Goal: Find specific page/section: Find specific page/section

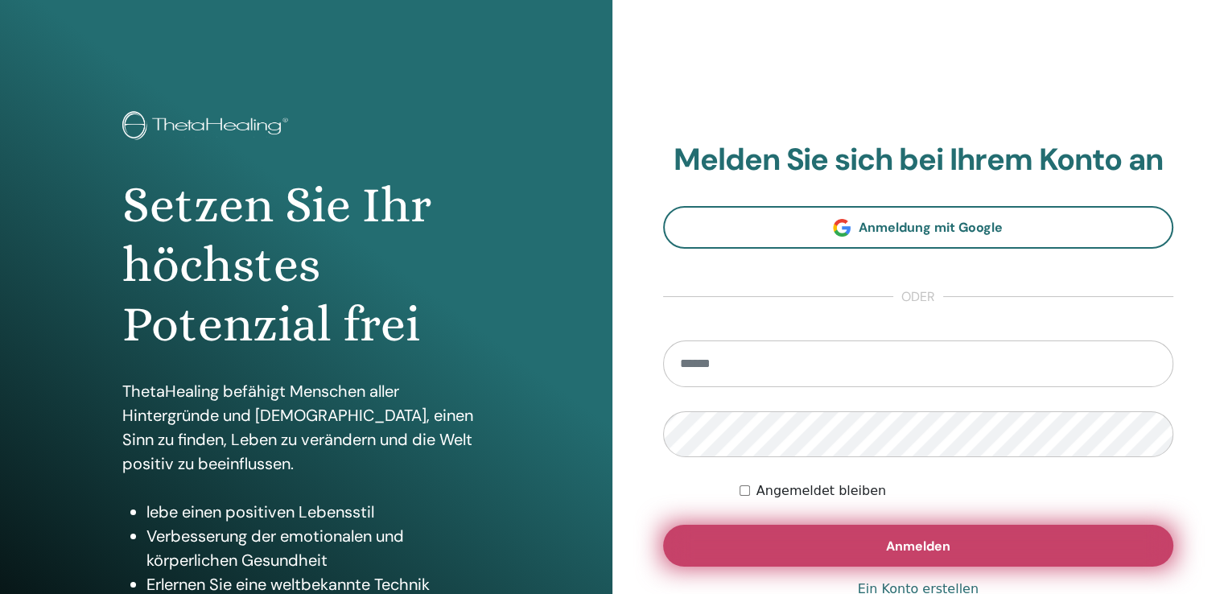
scroll to position [179, 0]
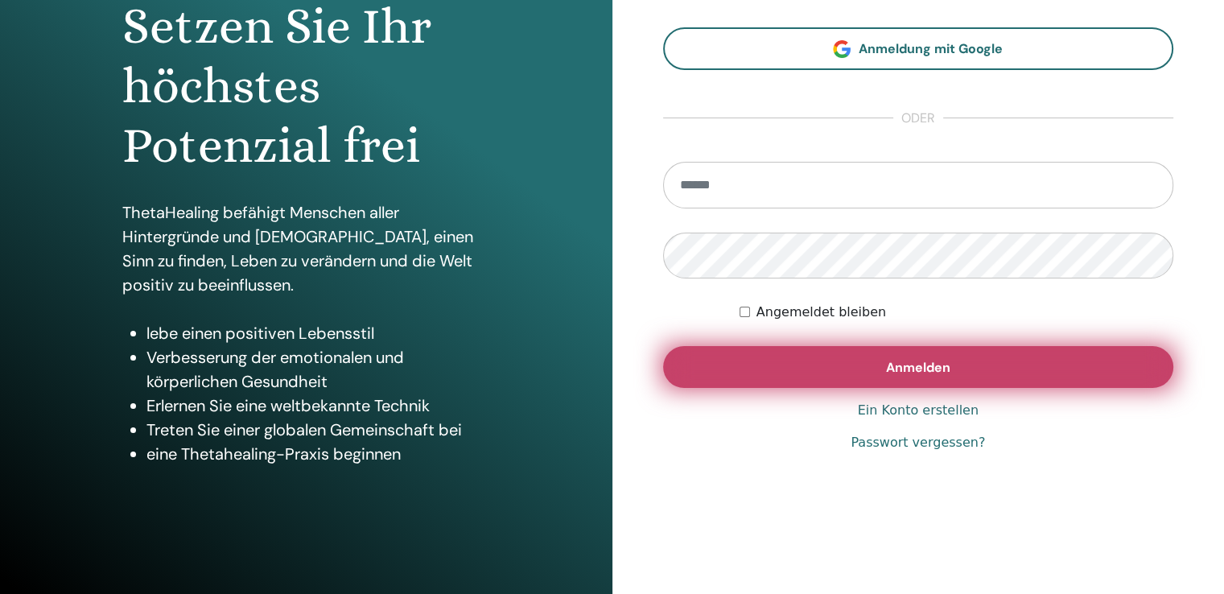
type input "**********"
click at [921, 369] on span "Anmelden" at bounding box center [918, 367] width 64 height 17
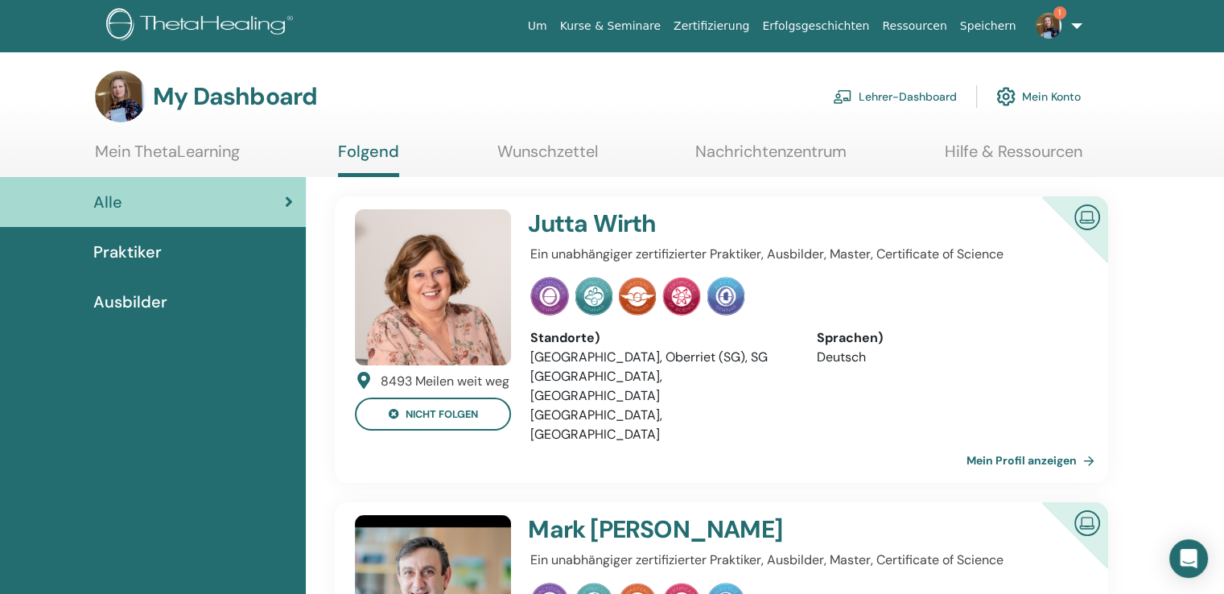
click at [895, 98] on link "Lehrer-Dashboard" at bounding box center [895, 96] width 124 height 35
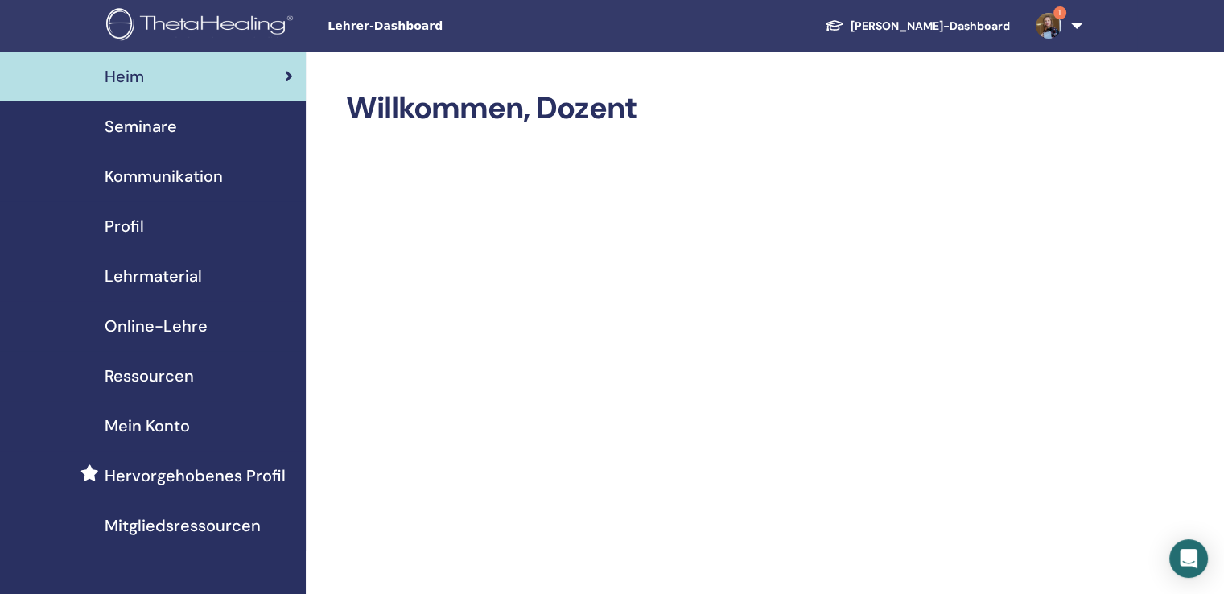
click at [163, 368] on font "Ressourcen" at bounding box center [149, 375] width 89 height 21
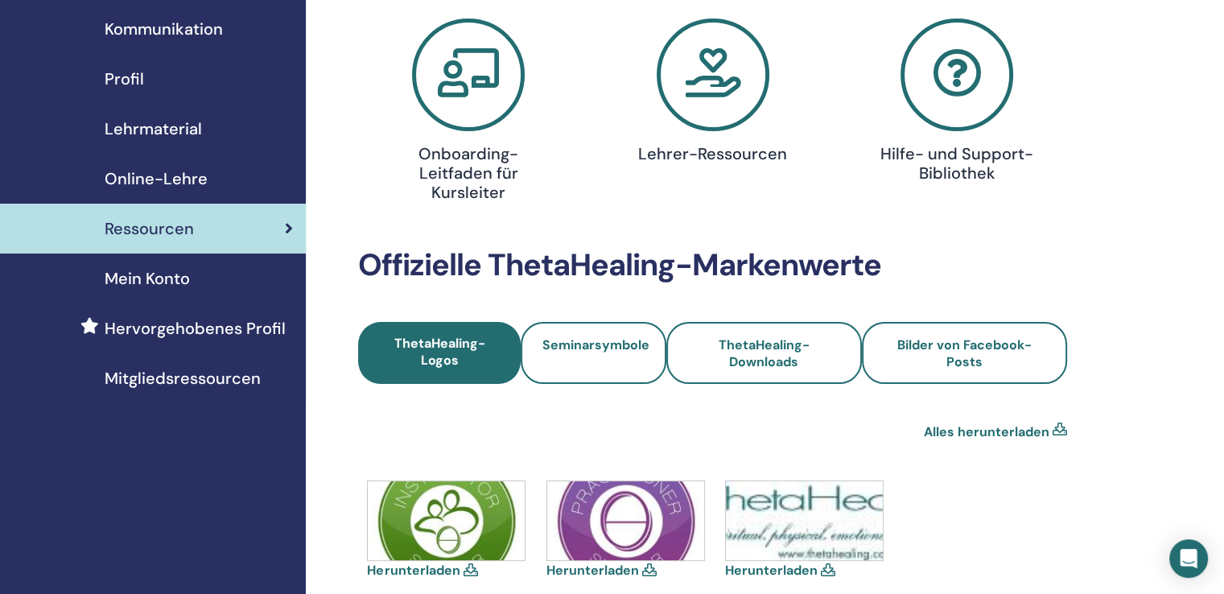
scroll to position [161, 0]
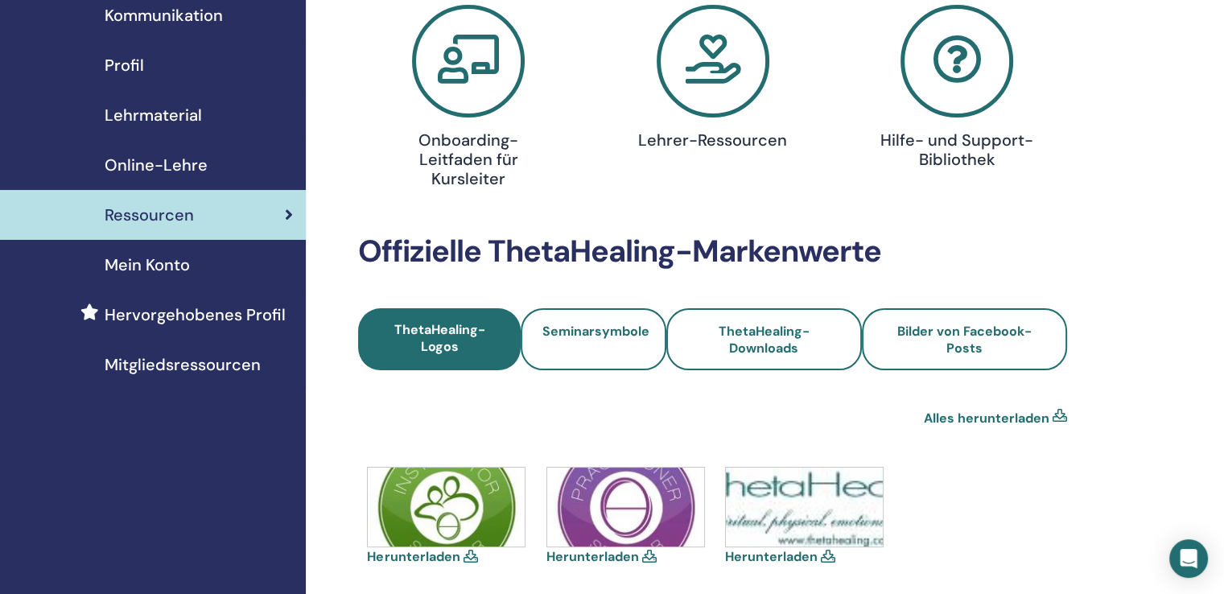
click at [716, 61] on icon at bounding box center [713, 61] width 113 height 113
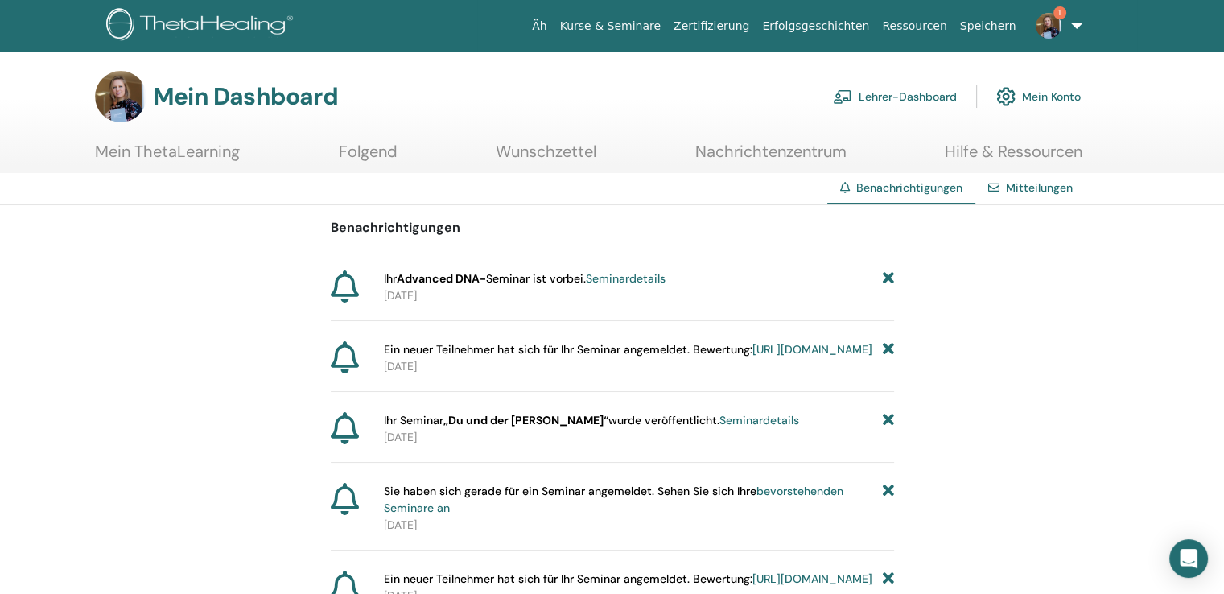
click at [902, 96] on font "Lehrer-Dashboard" at bounding box center [908, 97] width 98 height 14
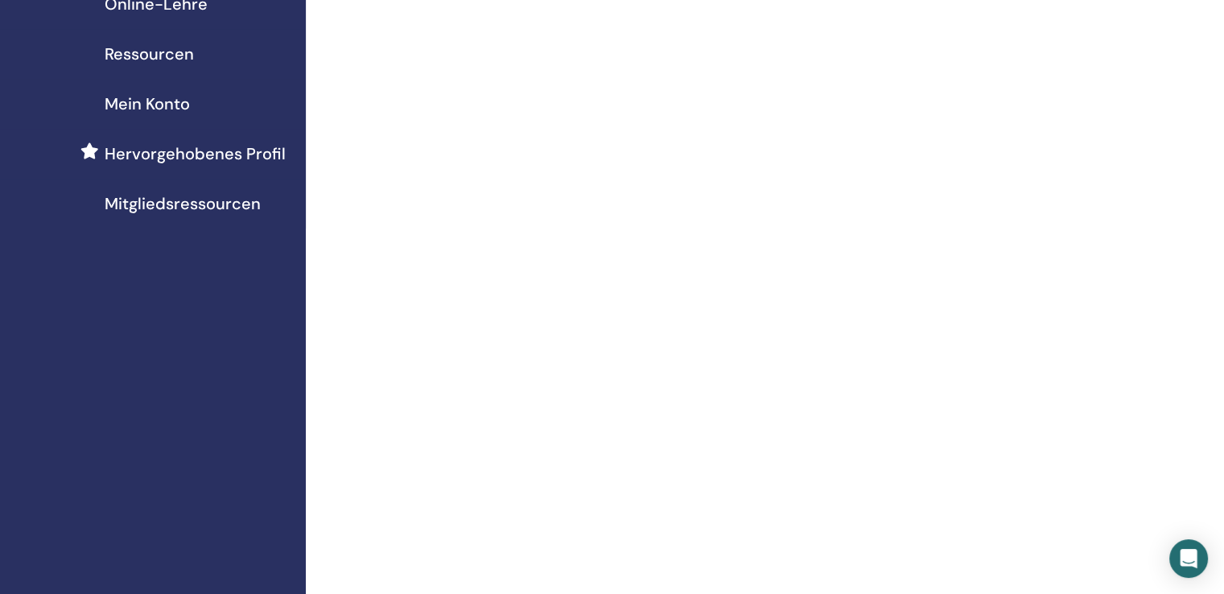
scroll to position [80, 0]
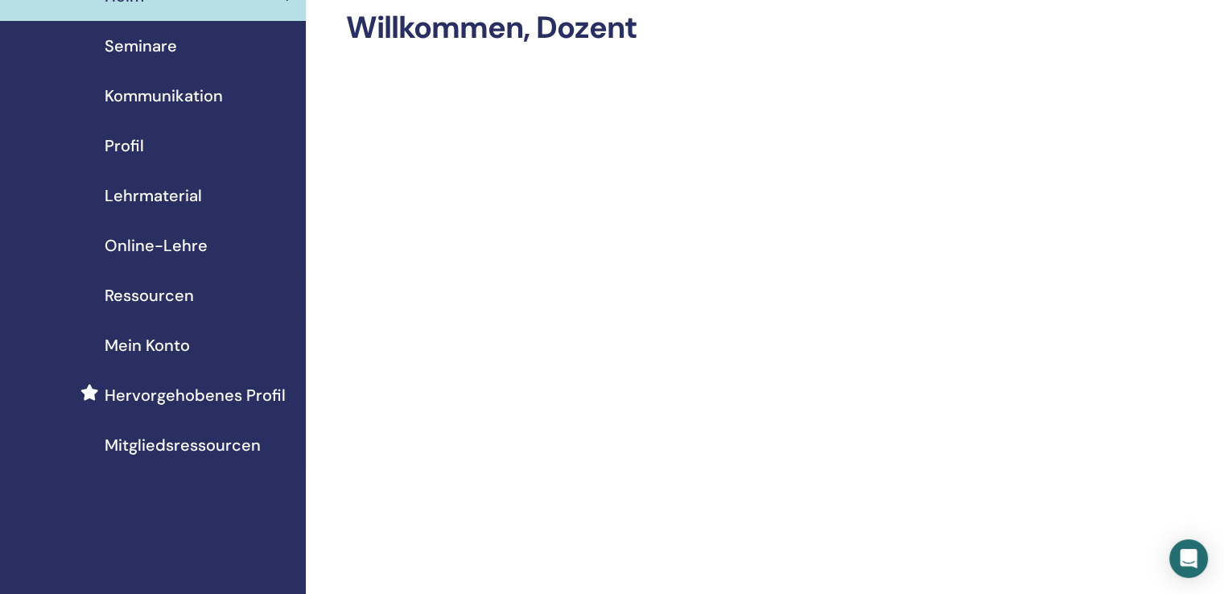
click at [147, 196] on font "Lehrmaterial" at bounding box center [153, 195] width 97 height 21
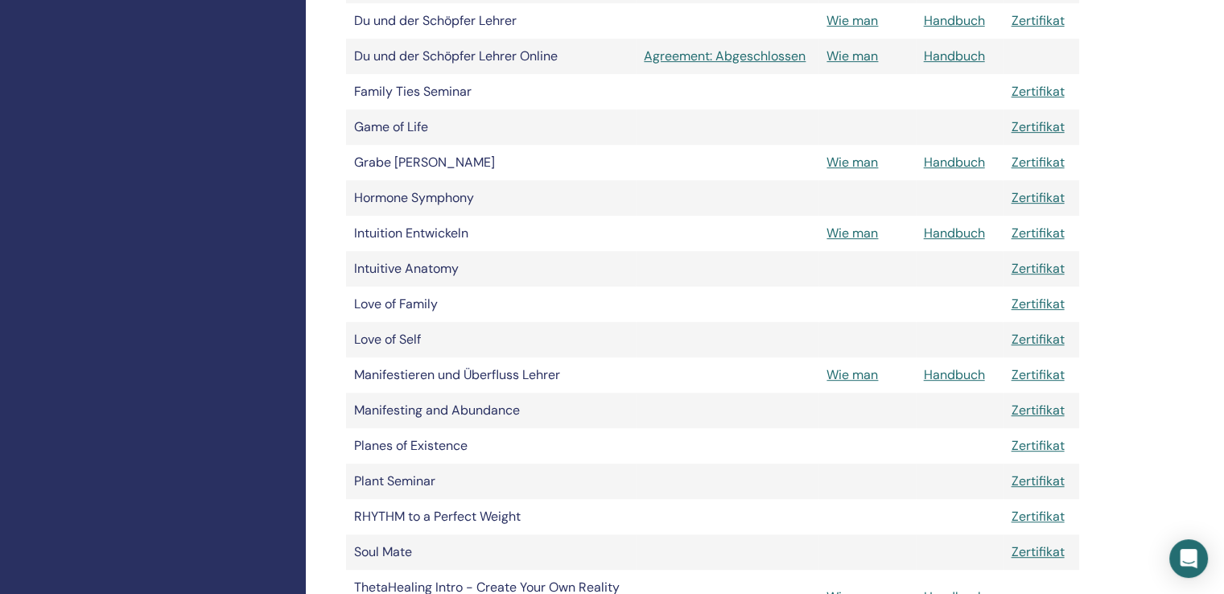
scroll to position [724, 0]
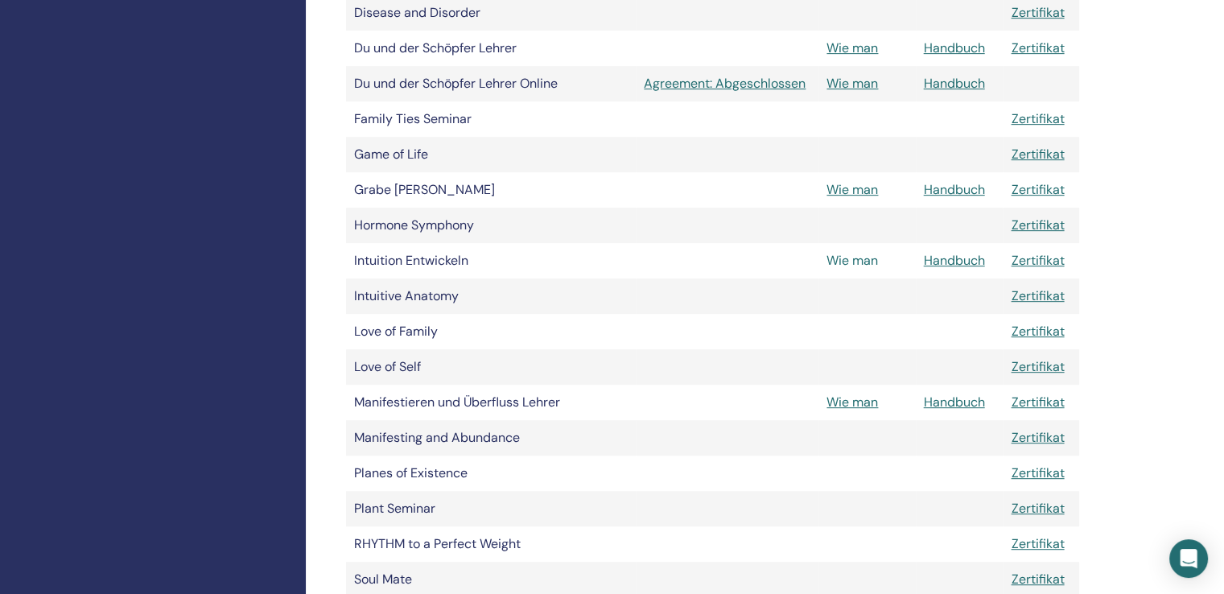
click at [870, 265] on link "Wie man" at bounding box center [852, 260] width 52 height 17
